Goal: Task Accomplishment & Management: Manage account settings

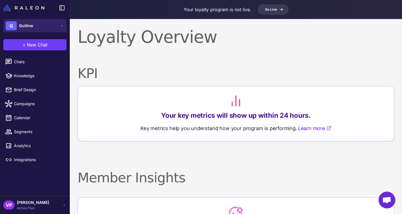
click at [58, 25] on button "Q Quitine" at bounding box center [34, 25] width 63 height 13
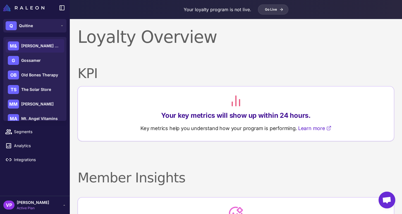
click at [40, 49] on div "M& [PERSON_NAME] & [PERSON_NAME]" at bounding box center [35, 45] width 59 height 13
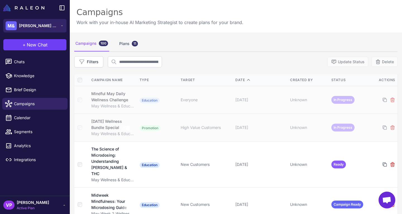
click at [50, 28] on button "M& [PERSON_NAME] & [PERSON_NAME]" at bounding box center [34, 25] width 63 height 13
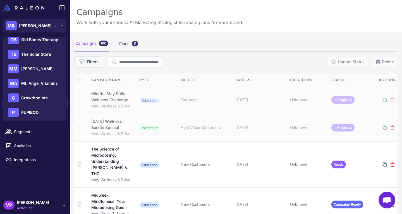
scroll to position [36, 0]
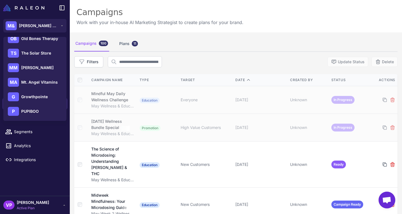
click at [204, 30] on div "Campaigns Work with your in-house AI Marketing Strategist to create plans for y…" at bounding box center [236, 16] width 332 height 32
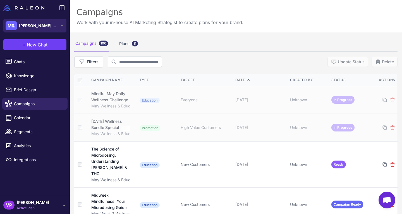
click at [48, 23] on button "M& [PERSON_NAME] & [PERSON_NAME]" at bounding box center [34, 25] width 63 height 13
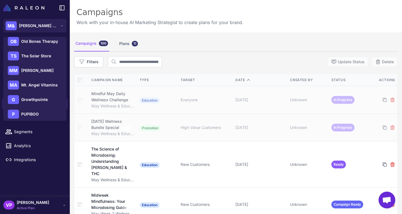
scroll to position [49, 0]
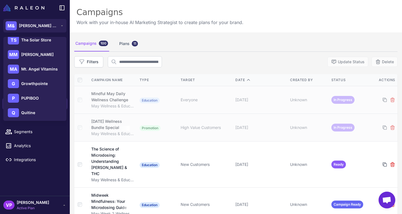
click at [37, 193] on div "Chats Knowledge Brief Design Campaigns Calendar Segments Analytics Integrations" at bounding box center [35, 125] width 70 height 142
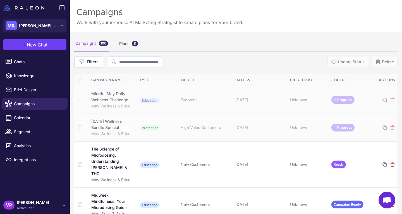
click at [53, 207] on div "VP Vinny Pinheiro Active Plan" at bounding box center [34, 204] width 63 height 11
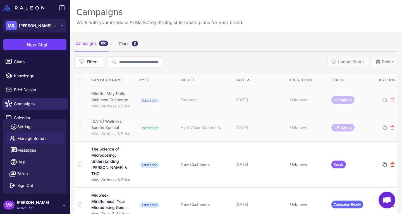
click at [50, 140] on link "Manage Brands" at bounding box center [35, 138] width 59 height 12
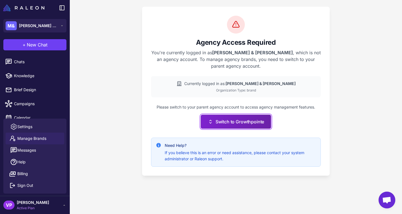
click at [230, 114] on button "Switch to Growthpointe" at bounding box center [236, 121] width 70 height 14
